Goal: Information Seeking & Learning: Learn about a topic

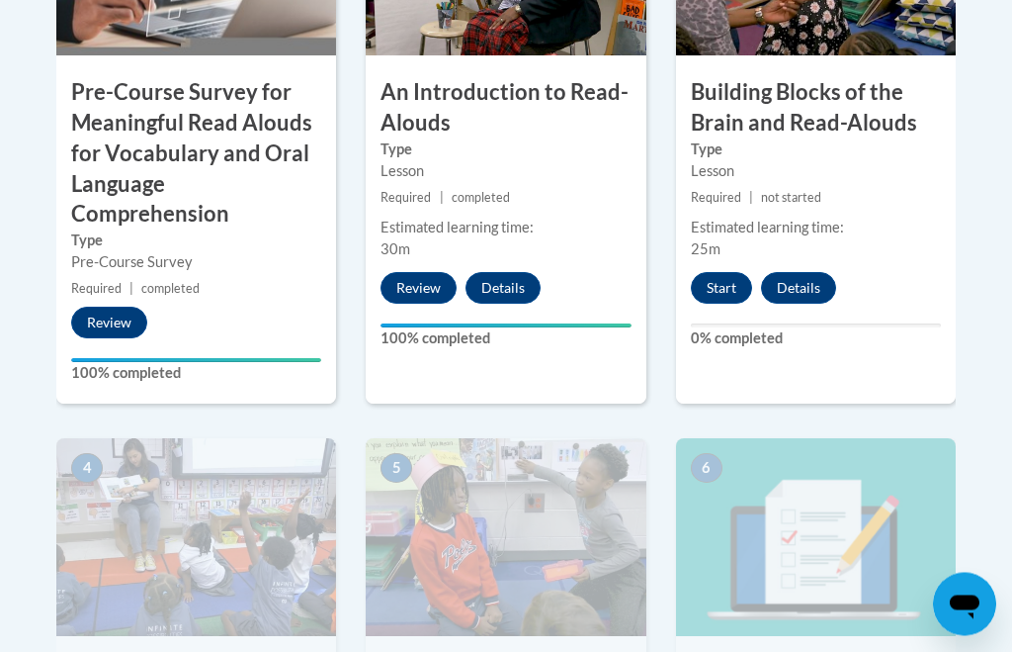
scroll to position [930, 0]
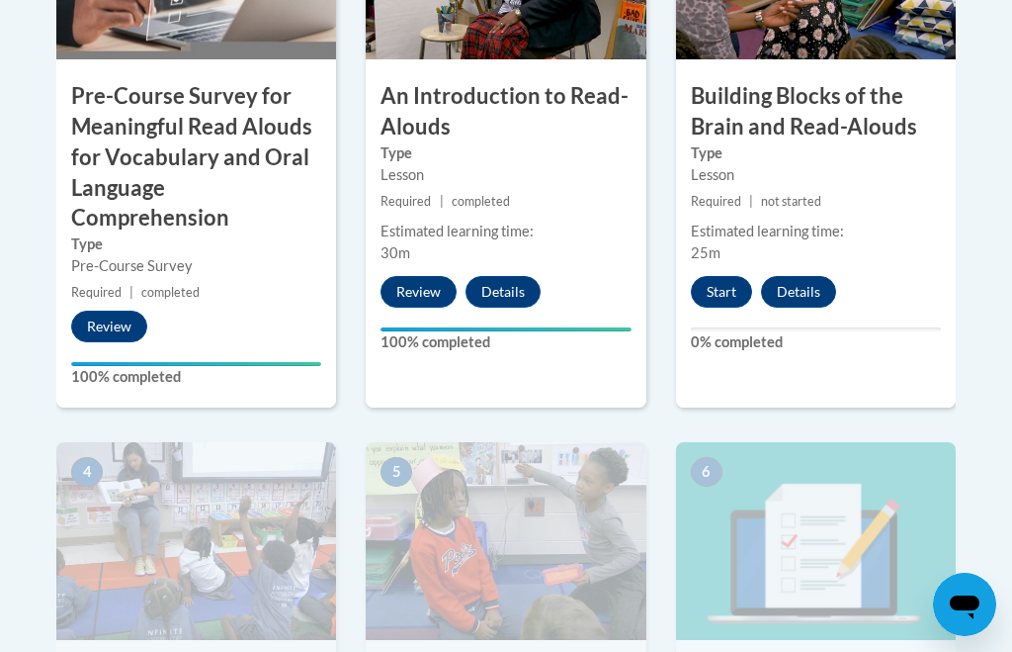
click at [730, 280] on button "Start" at bounding box center [721, 292] width 61 height 32
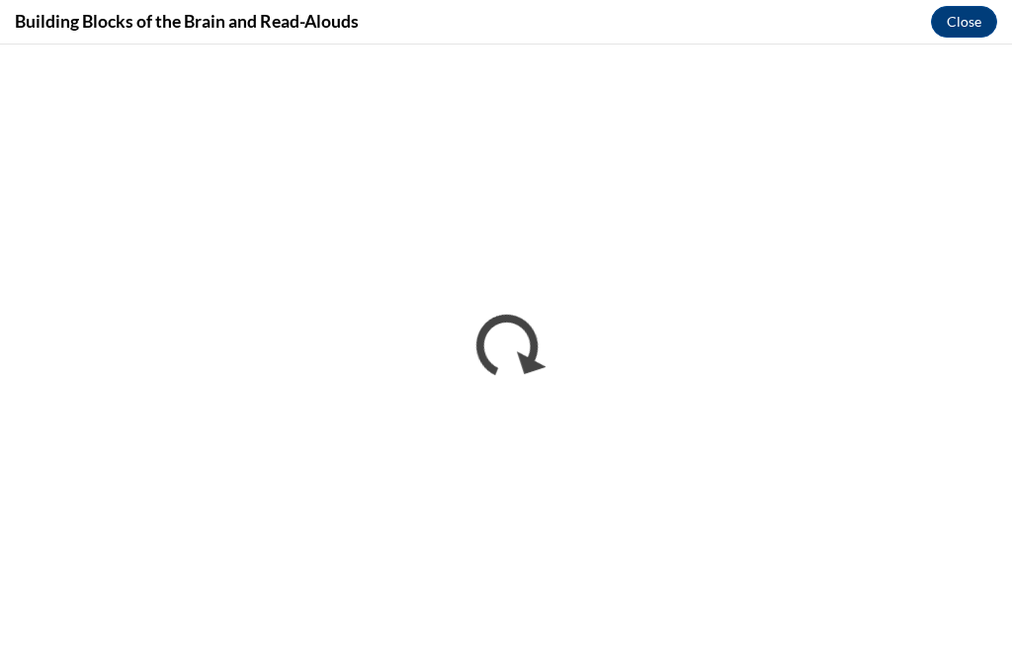
scroll to position [0, 0]
